Goal: Task Accomplishment & Management: Use online tool/utility

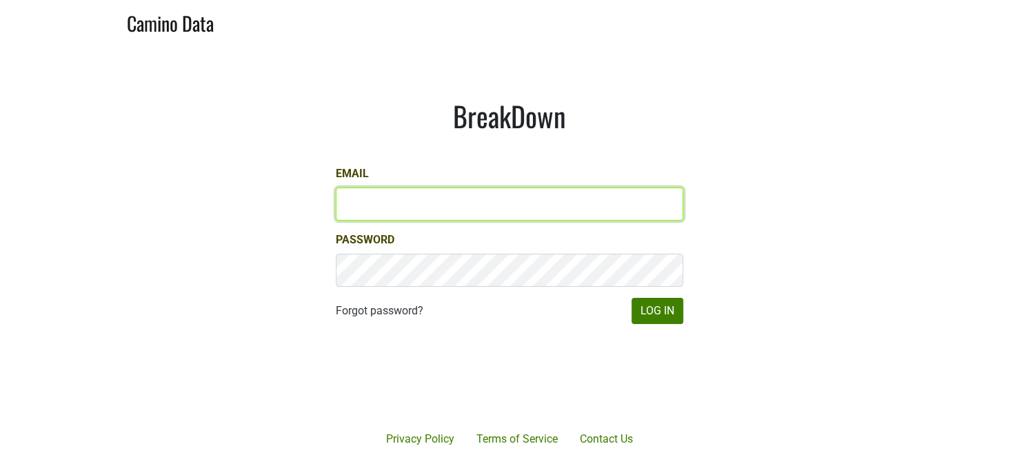
click at [478, 201] on input "Email" at bounding box center [509, 203] width 347 height 33
type input "katie@dallavallevineyards.com"
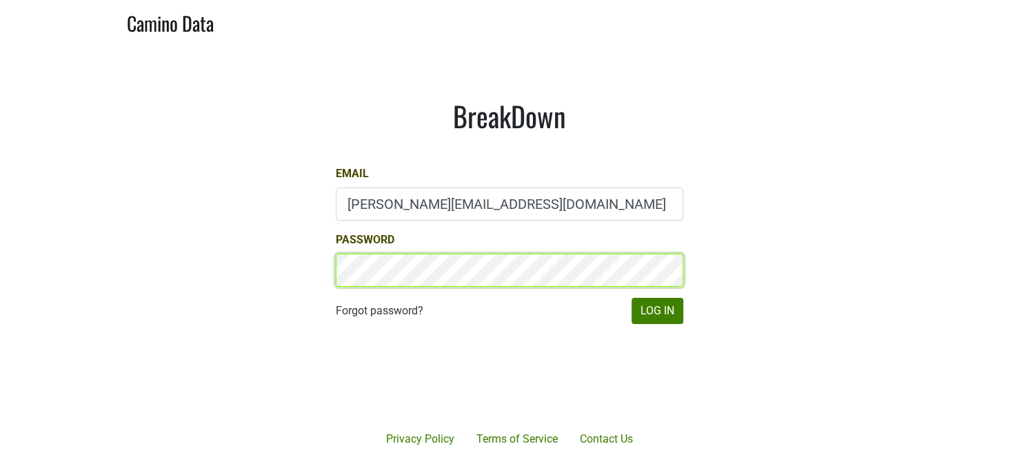
click at [631, 298] on button "Log In" at bounding box center [657, 311] width 52 height 26
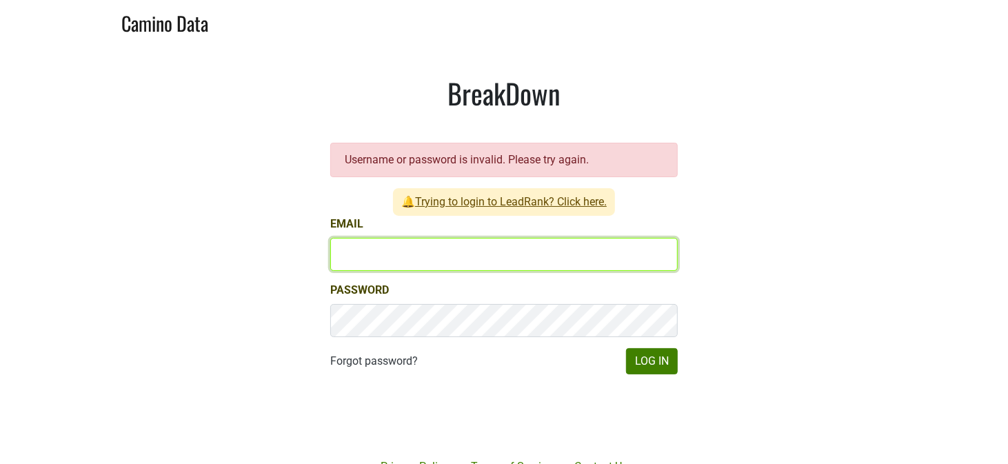
click at [391, 260] on input "Email" at bounding box center [503, 254] width 347 height 33
type input "katie@dallavallevineyards.com"
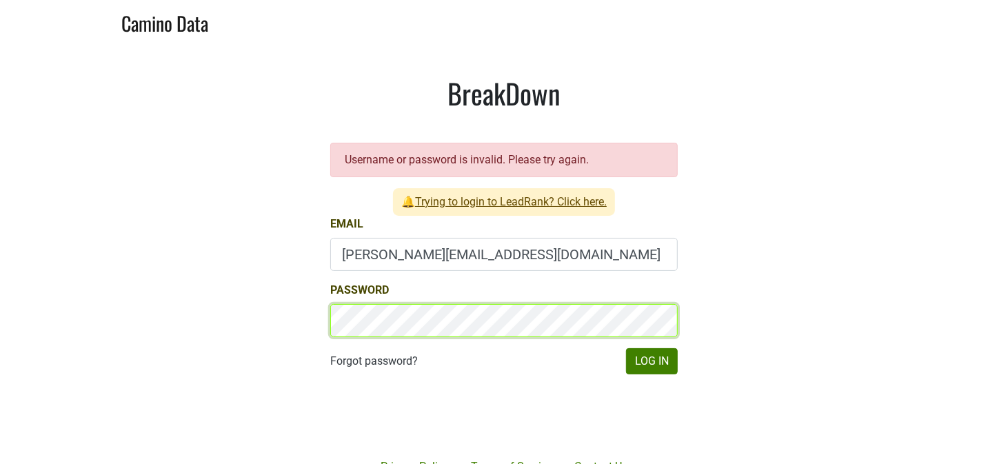
click at [626, 348] on button "Log In" at bounding box center [652, 361] width 52 height 26
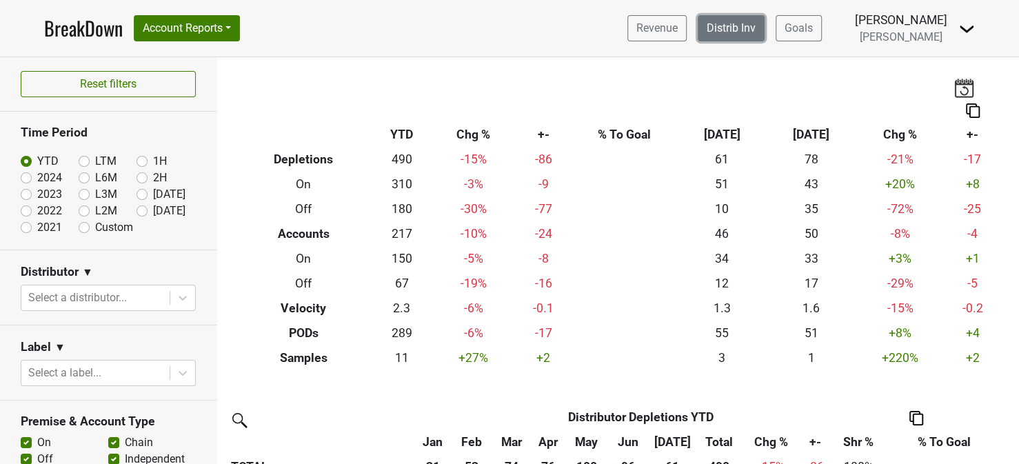
click at [760, 33] on link "Distrib Inv" at bounding box center [731, 28] width 67 height 26
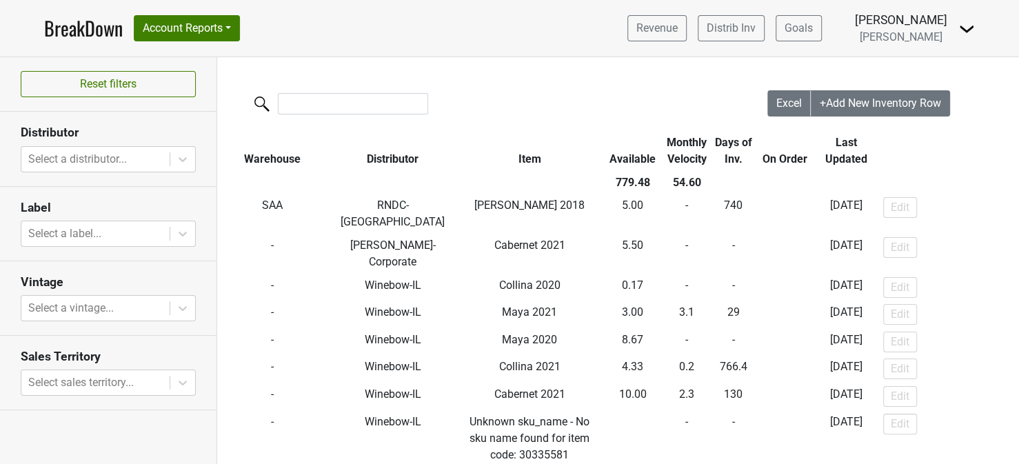
click at [336, 158] on th "Distributor" at bounding box center [393, 151] width 130 height 40
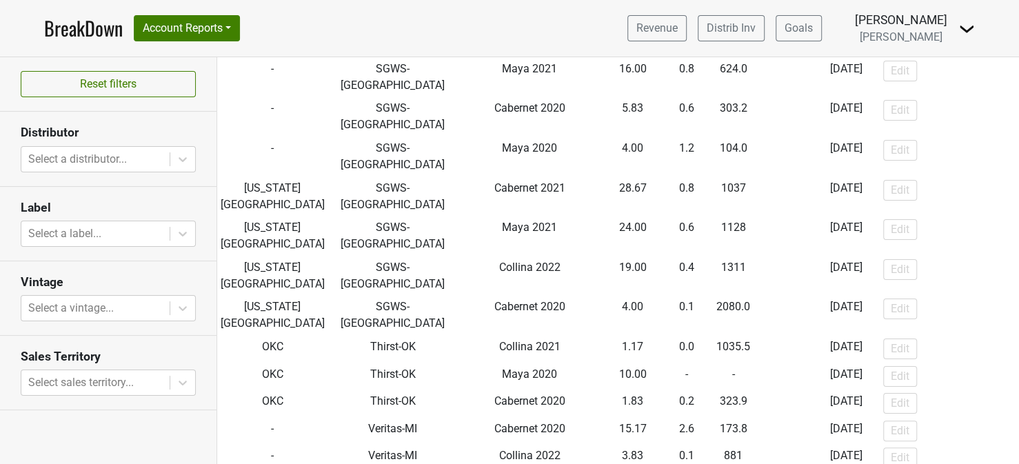
scroll to position [2619, 0]
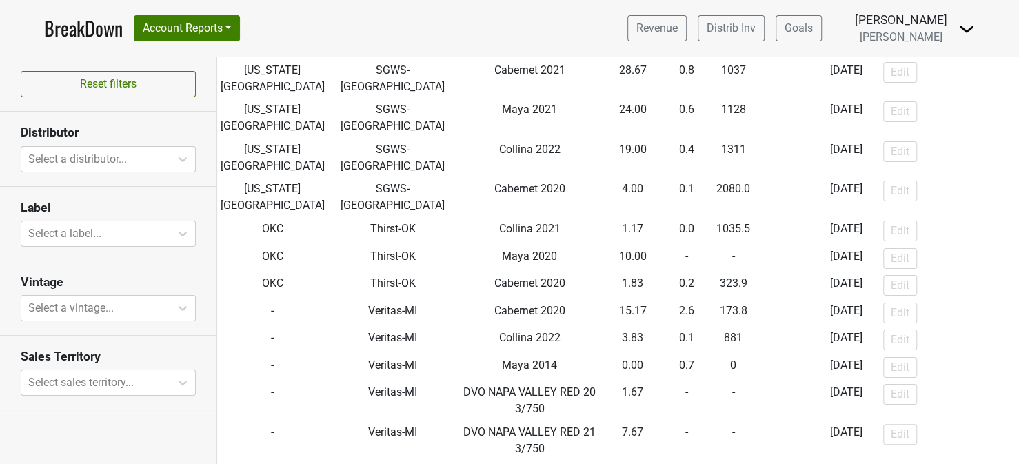
drag, startPoint x: 524, startPoint y: 283, endPoint x: 485, endPoint y: 275, distance: 40.0
drag, startPoint x: 485, startPoint y: 275, endPoint x: 440, endPoint y: 288, distance: 46.0
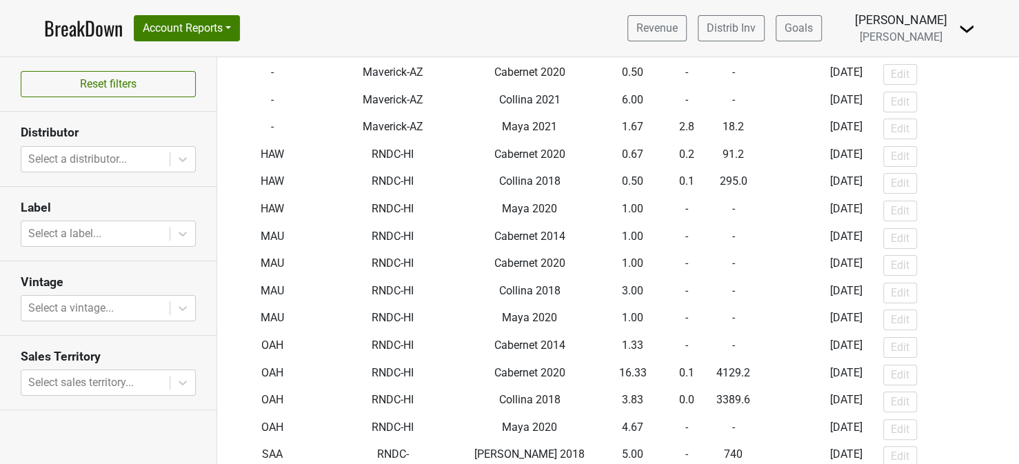
scroll to position [689, 0]
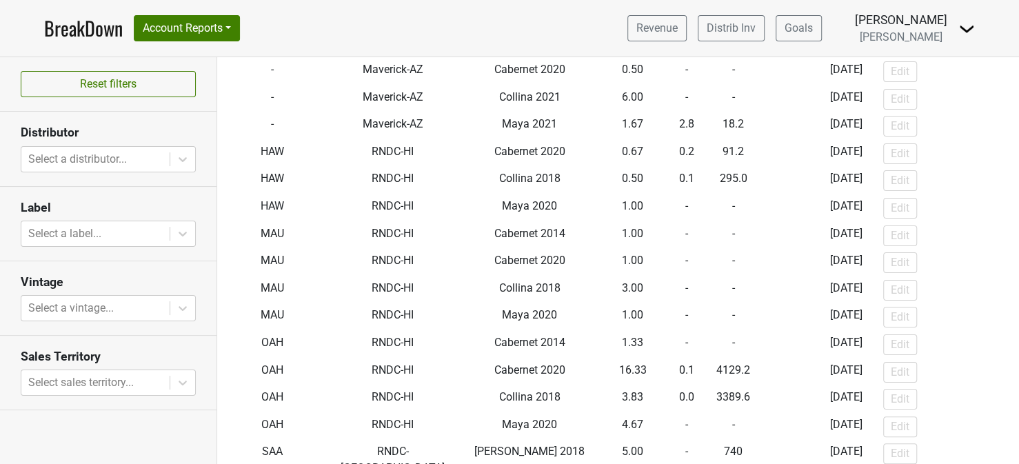
click at [454, 28] on nav "BreakDown Account Reports SuperRanker Map Award Progress Chain Compliance CRM N…" at bounding box center [509, 28] width 953 height 57
